Goal: Transaction & Acquisition: Purchase product/service

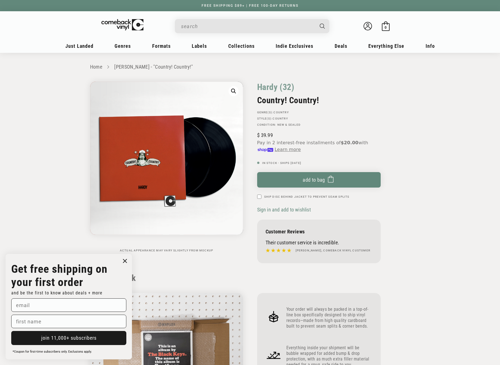
scroll to position [562, 0]
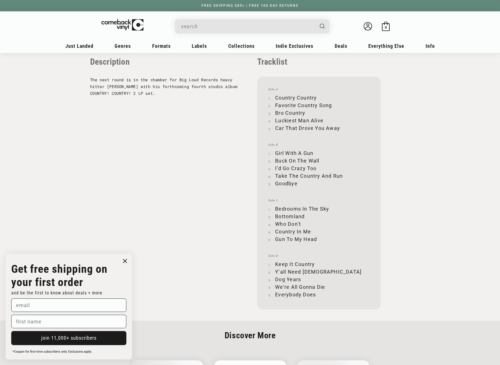
click at [229, 24] on input "When autocomplete results are available use up and down arrows to review and en…" at bounding box center [247, 27] width 133 height 12
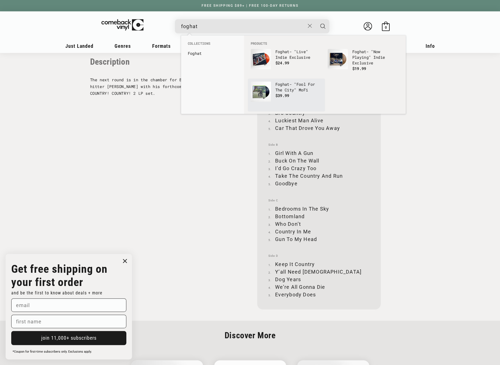
type input "foghat"
click at [276, 88] on p "Foghat - "Fool For The City" MoFi" at bounding box center [299, 86] width 47 height 11
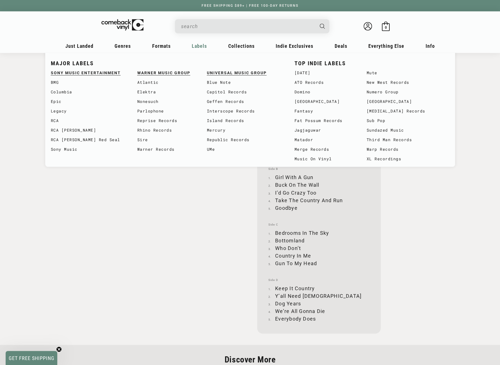
scroll to position [562, 0]
